Goal: Find specific page/section: Find specific page/section

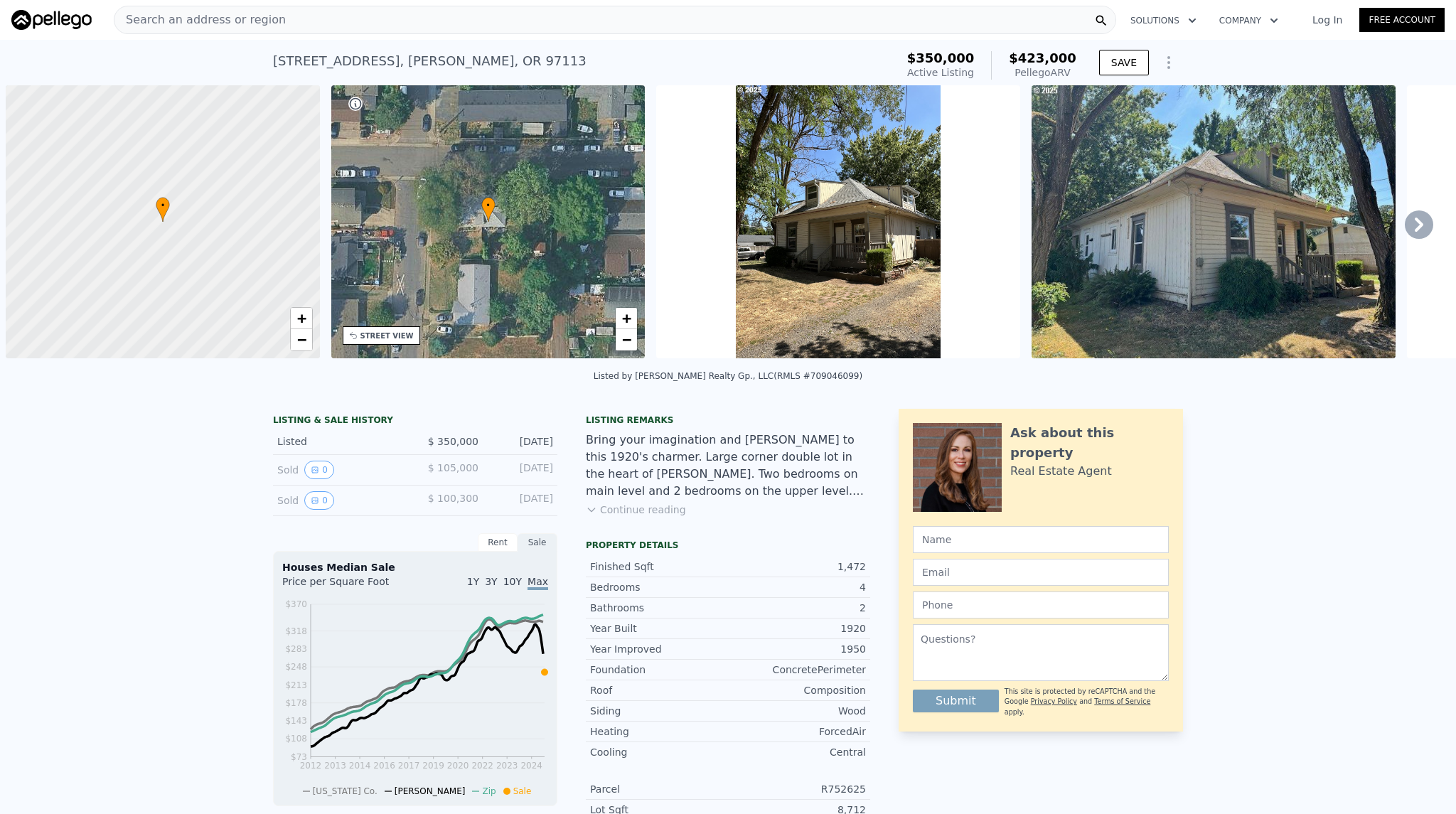
scroll to position [0, 6]
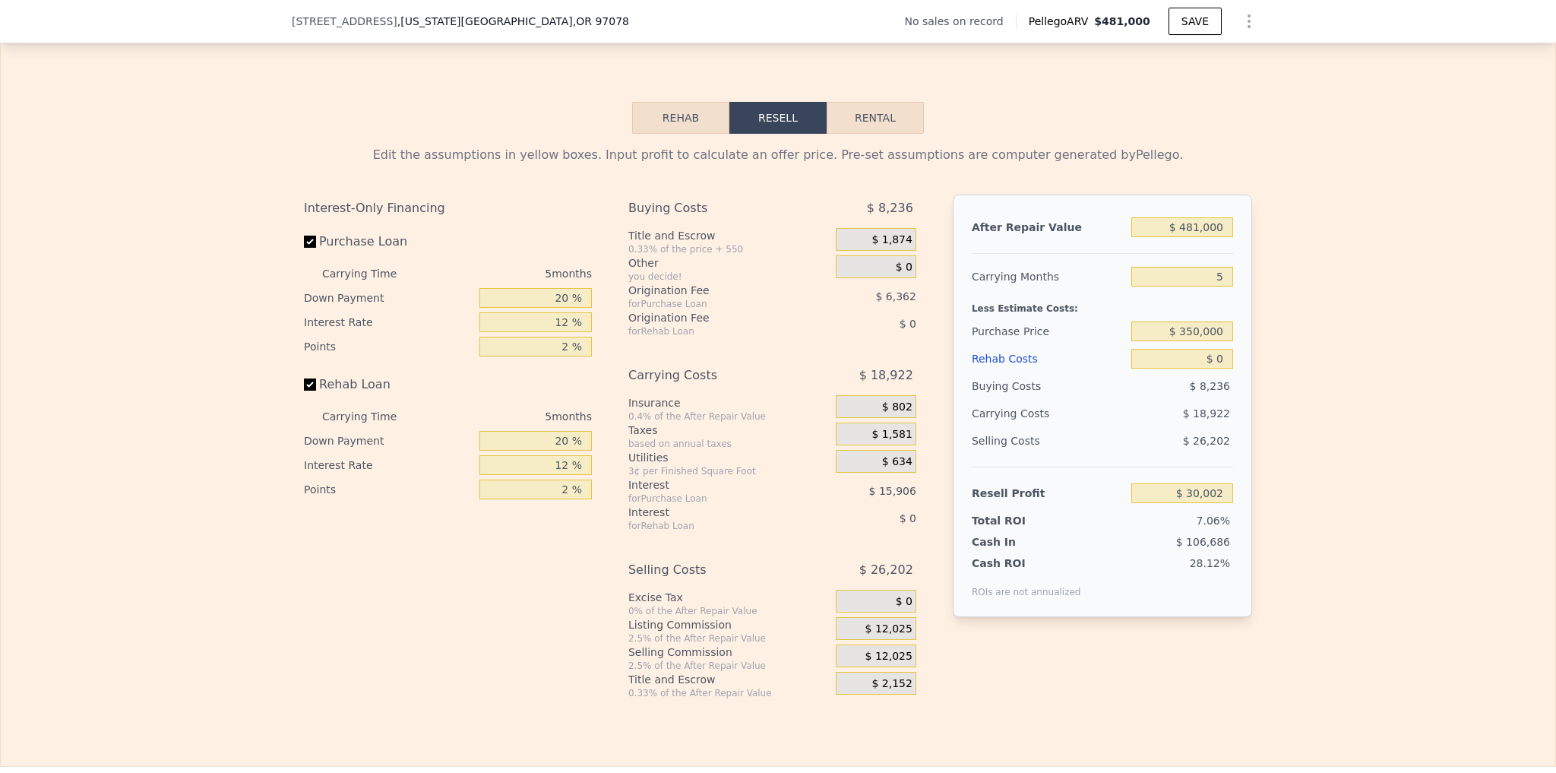
scroll to position [0, 638]
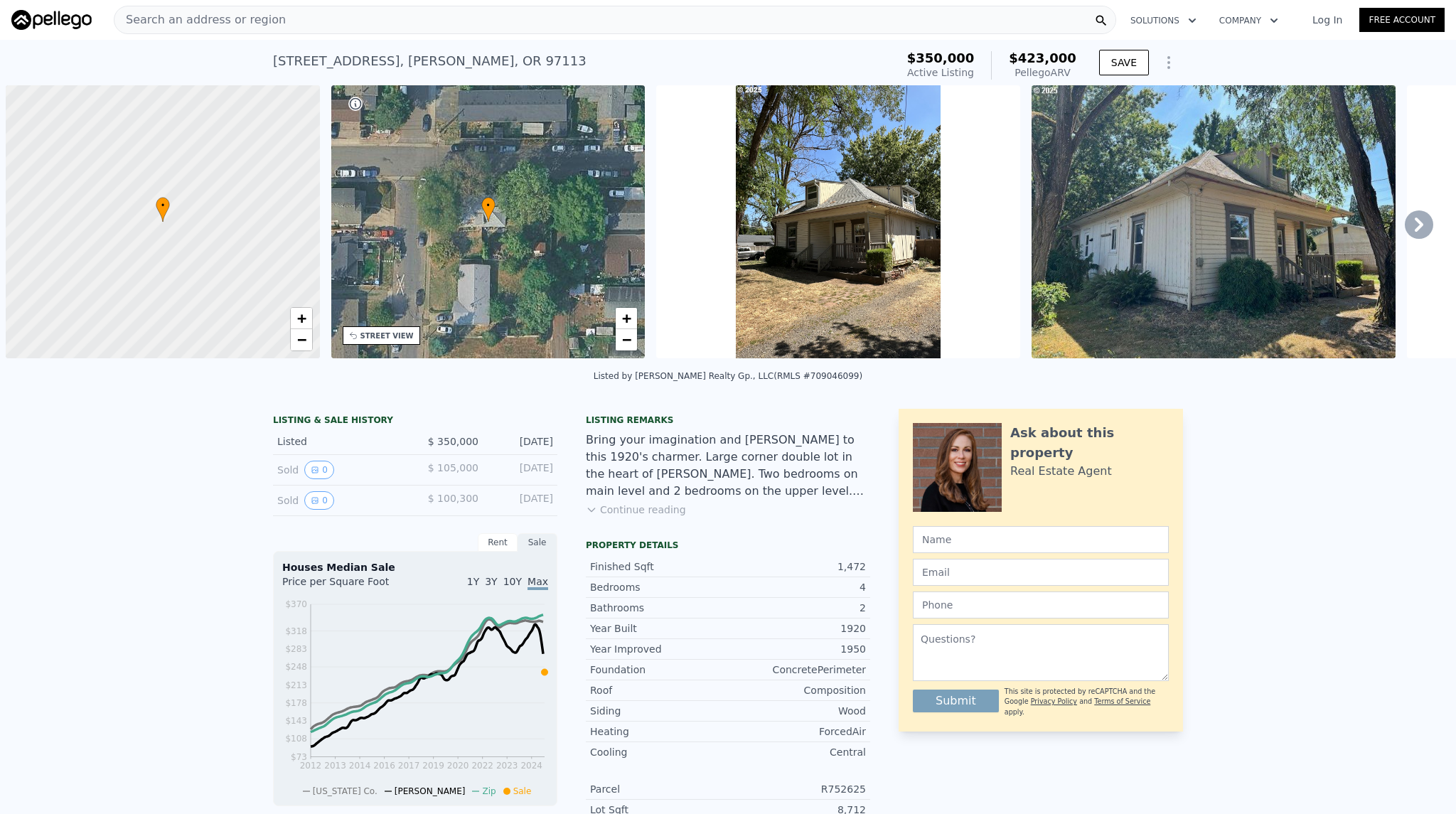
scroll to position [0, 6]
